Goal: Check status

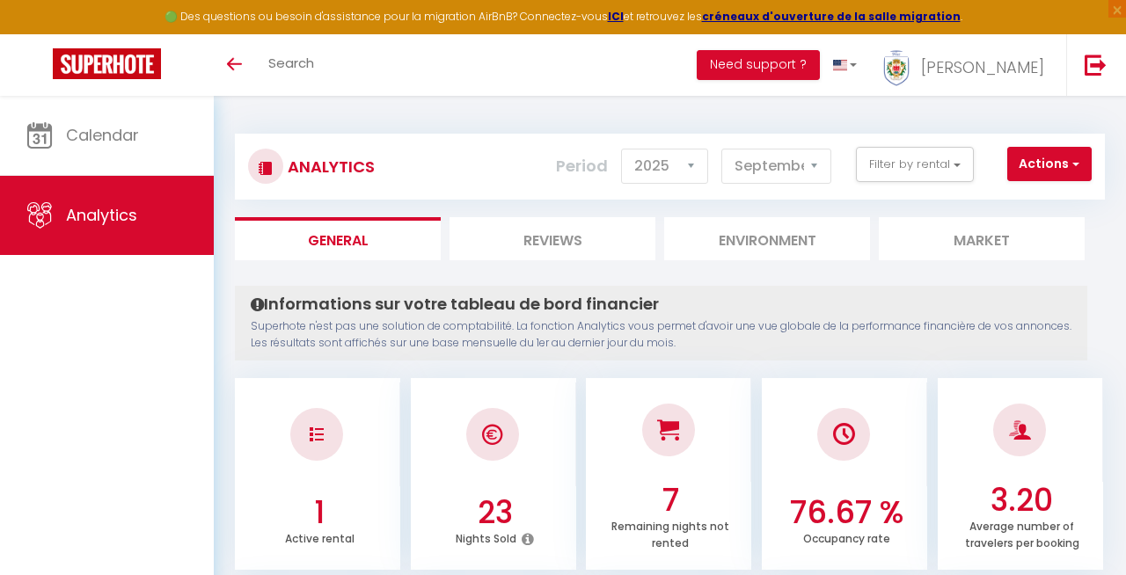
select select "2025"
select select "9"
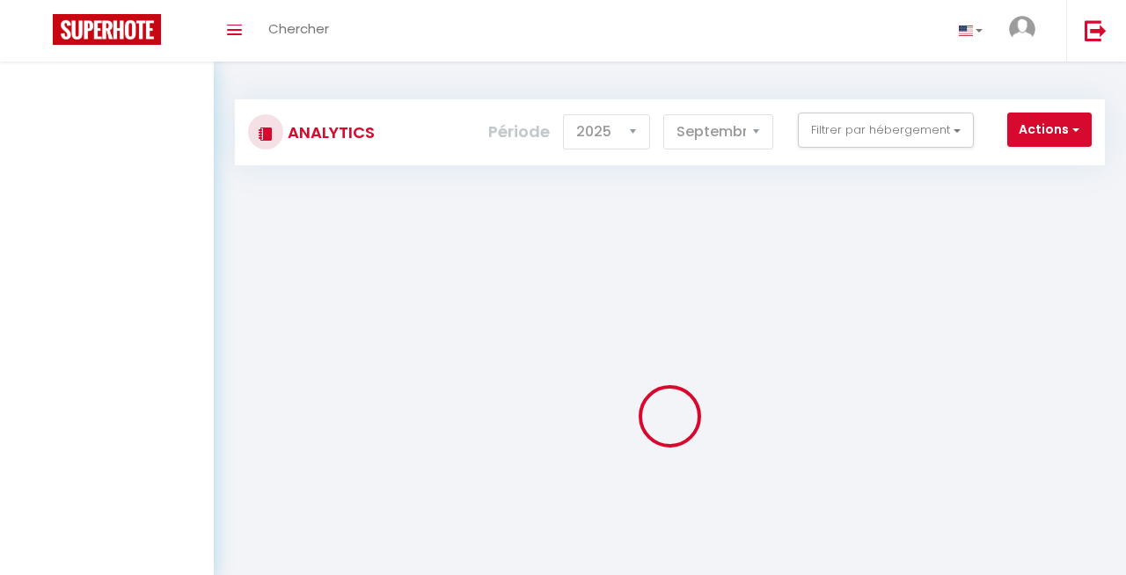
select select "2025"
select select "9"
